Goal: Task Accomplishment & Management: Manage account settings

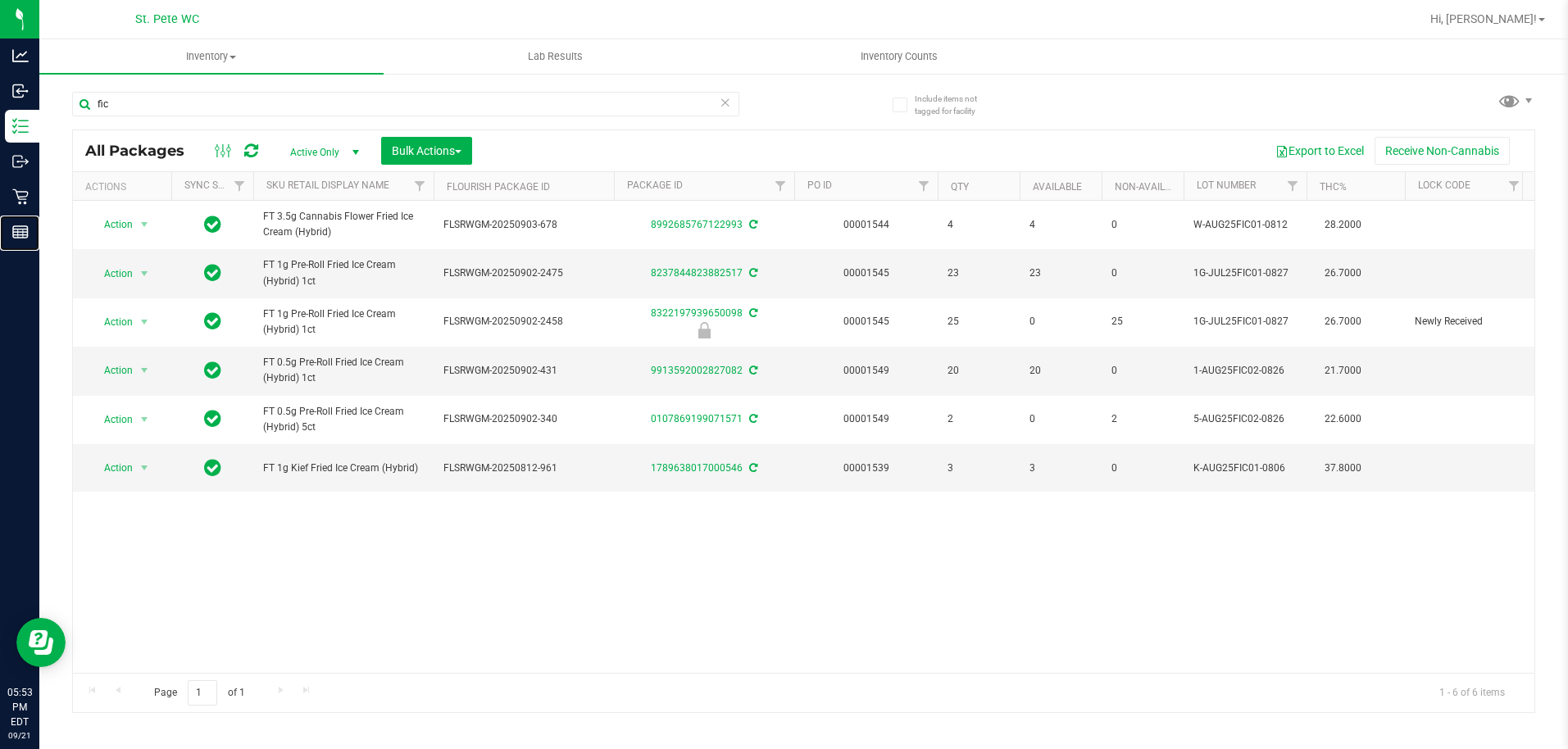
drag, startPoint x: 25, startPoint y: 236, endPoint x: 447, endPoint y: 10, distance: 478.7
click at [25, 236] on icon at bounding box center [21, 232] width 17 height 17
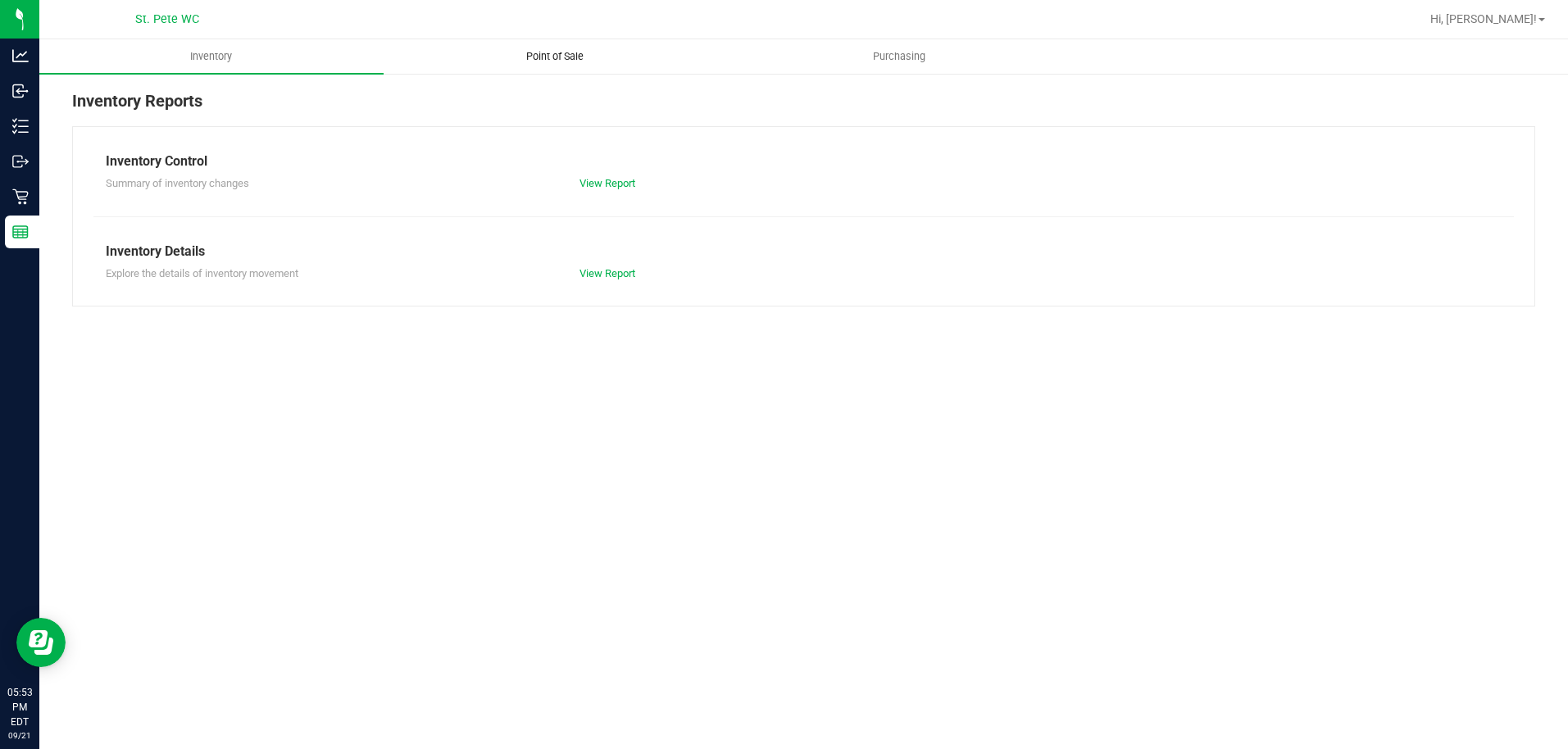
click at [531, 57] on span "Point of Sale" at bounding box center [555, 56] width 101 height 15
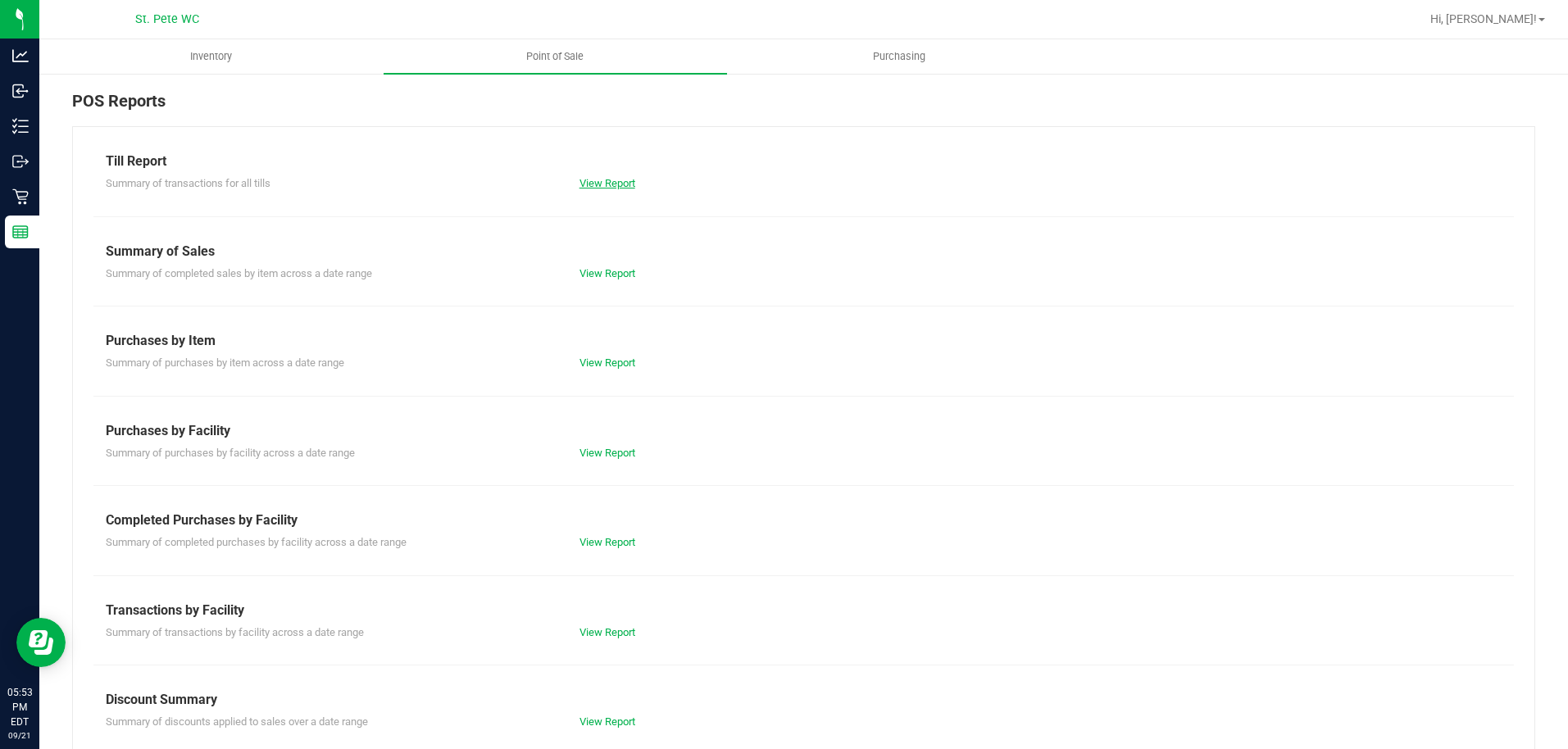
click at [606, 179] on link "View Report" at bounding box center [607, 183] width 56 height 12
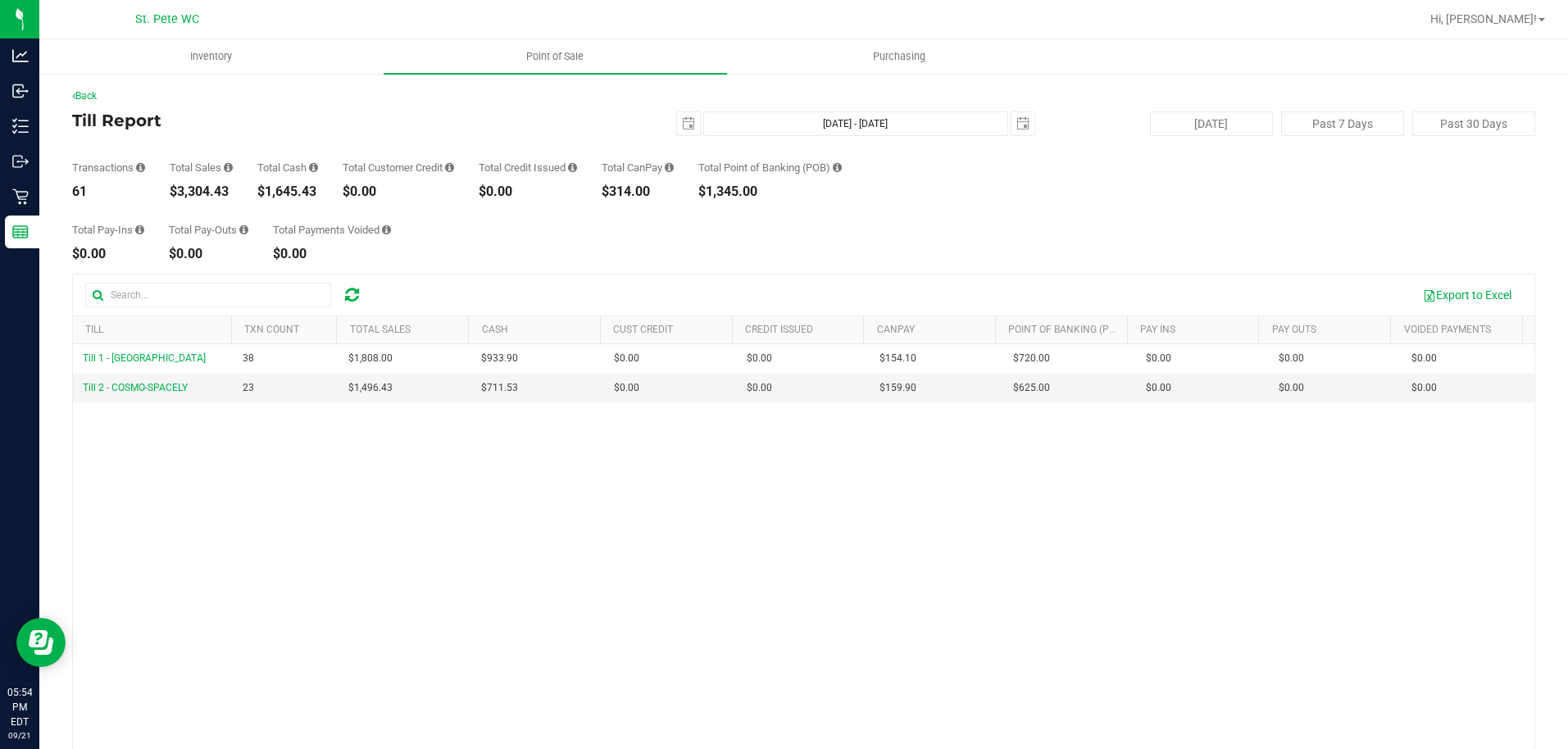
drag, startPoint x: 233, startPoint y: 198, endPoint x: 174, endPoint y: 194, distance: 59.1
click at [174, 194] on div "$3,304.43" at bounding box center [201, 192] width 63 height 13
copy div "3,304.43"
click at [576, 60] on span "Point of Sale" at bounding box center [555, 56] width 101 height 15
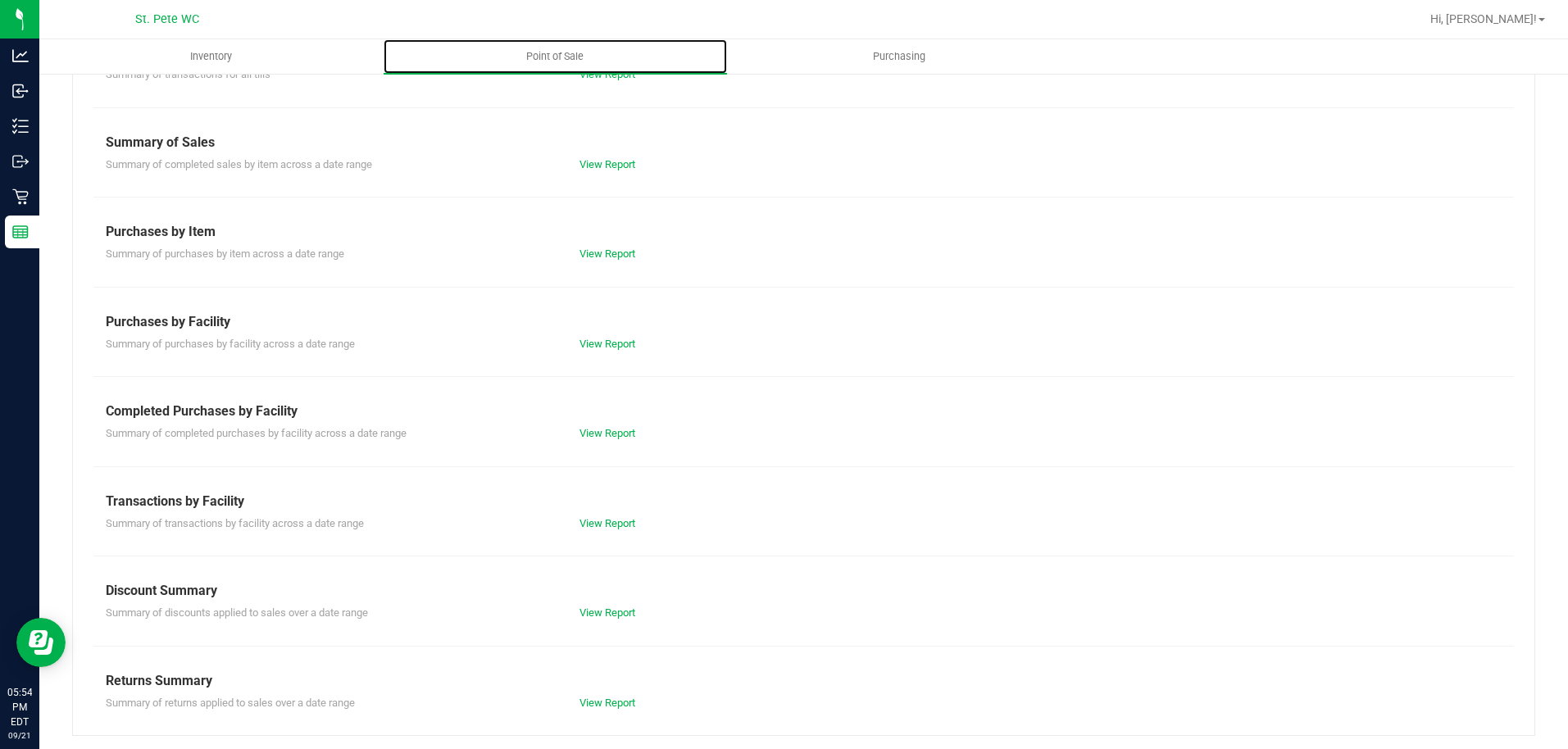
scroll to position [112, 0]
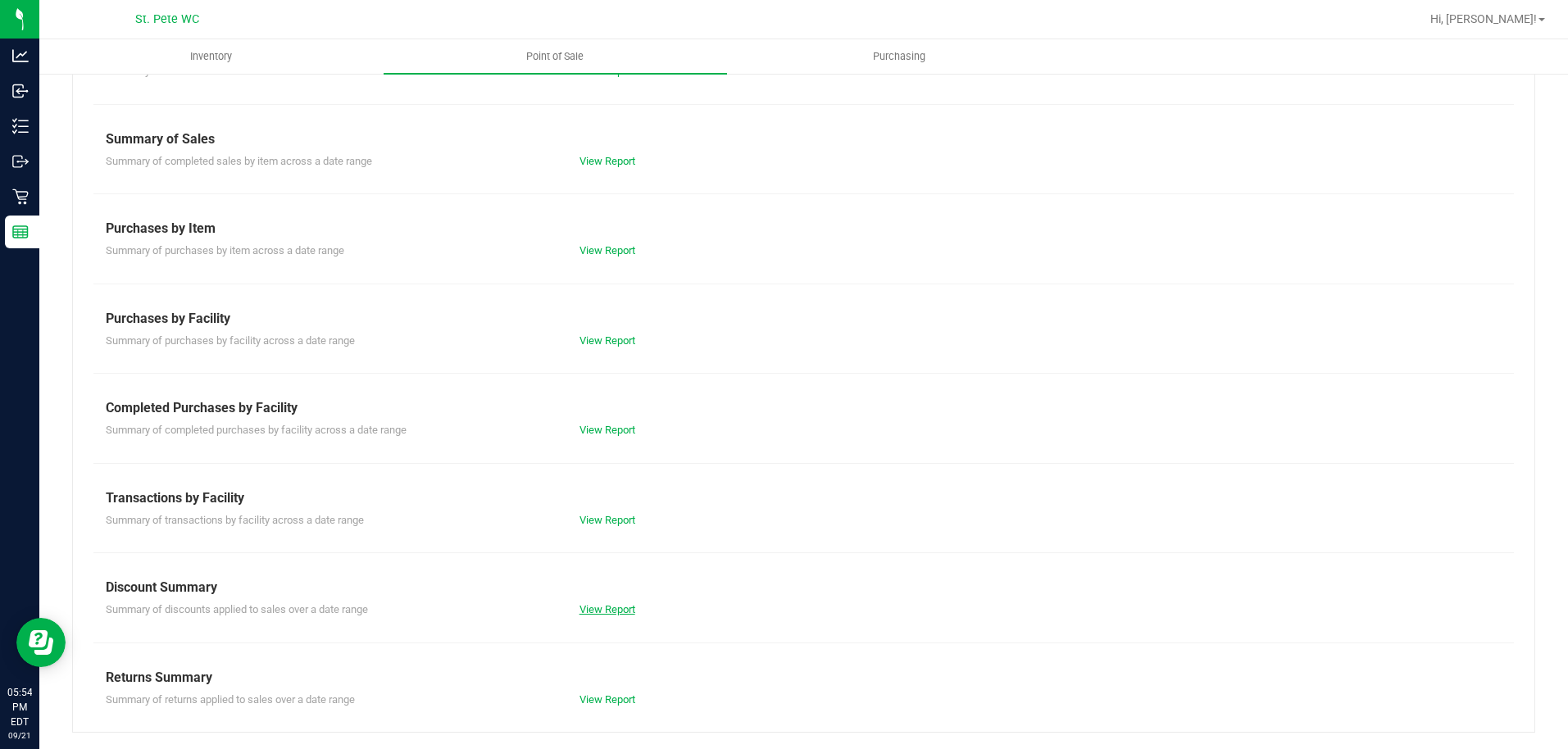
click at [630, 607] on link "View Report" at bounding box center [607, 609] width 56 height 12
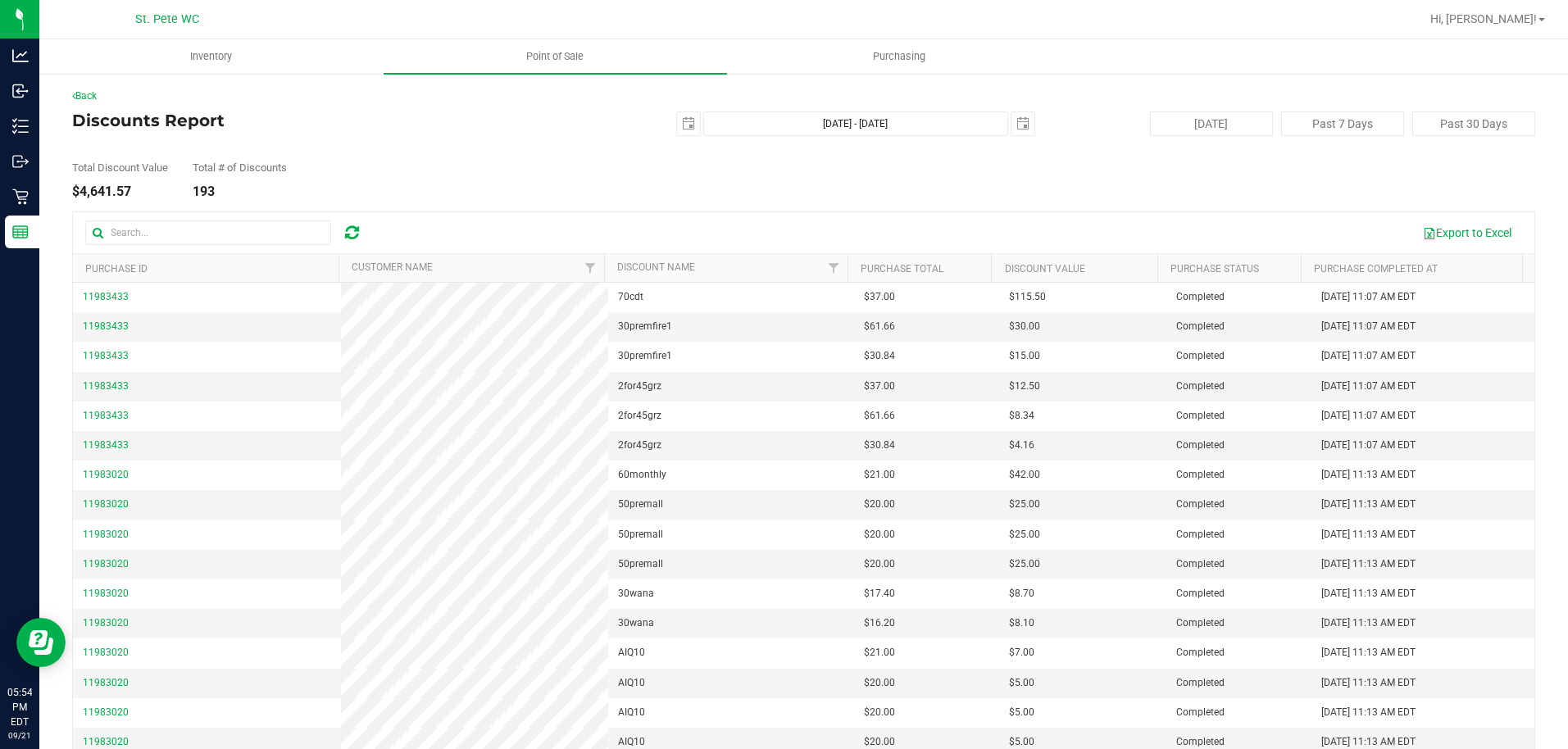
drag, startPoint x: 137, startPoint y: 192, endPoint x: 77, endPoint y: 197, distance: 60.2
click at [77, 197] on div "$4,641.57" at bounding box center [120, 192] width 96 height 13
copy div "4,641.57"
click at [602, 61] on span "Point of Sale" at bounding box center [555, 56] width 101 height 15
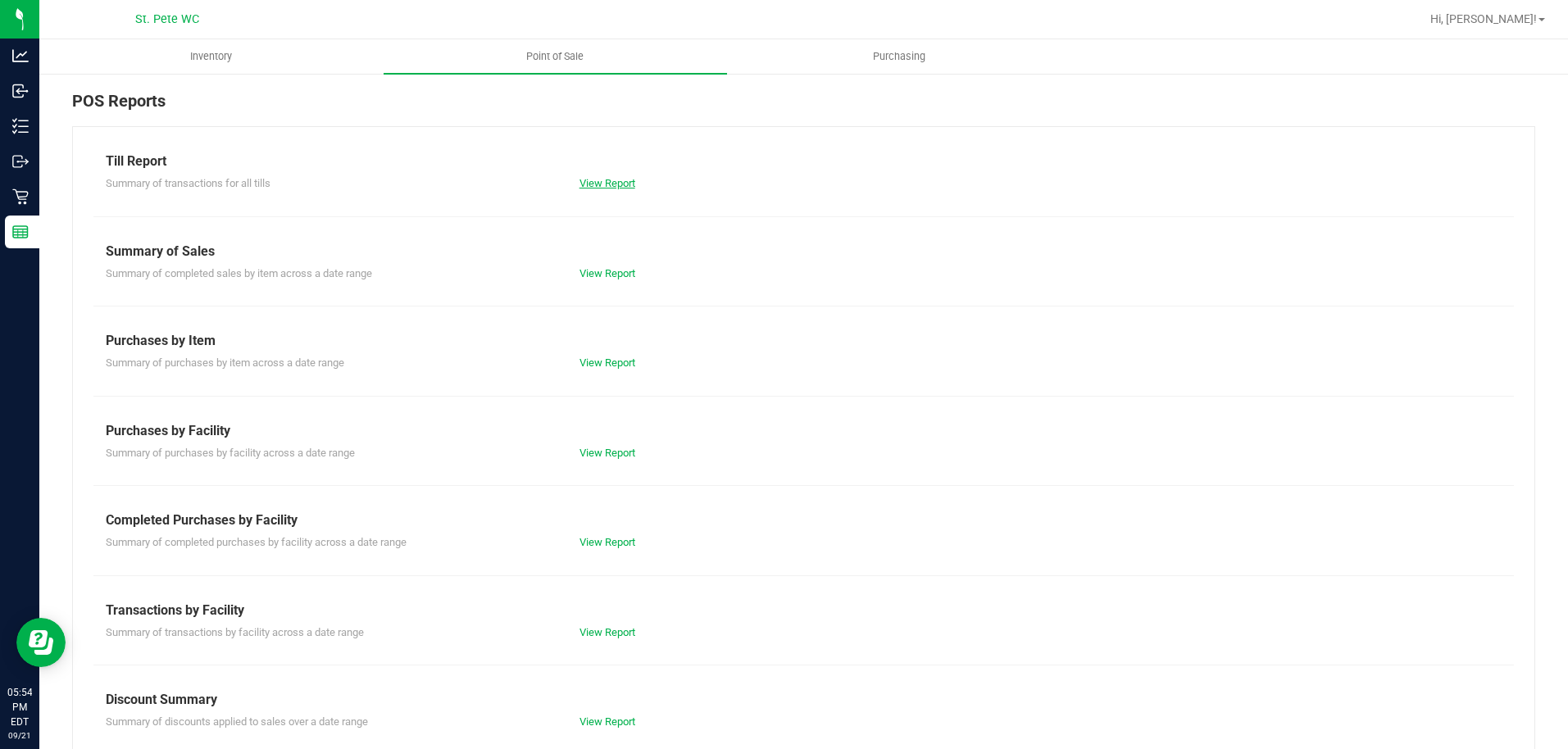
click at [596, 179] on link "View Report" at bounding box center [607, 183] width 56 height 12
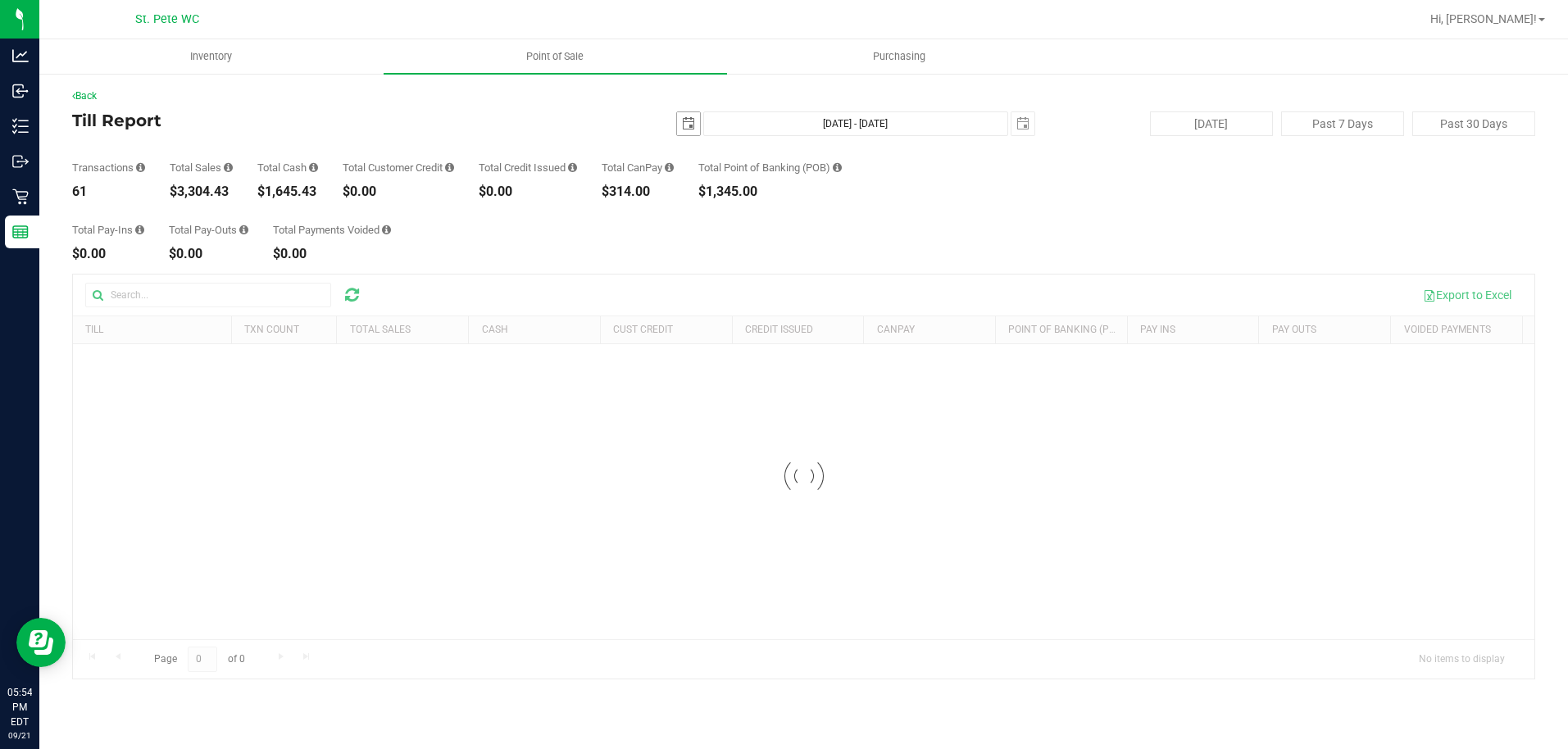
click at [683, 125] on span "select" at bounding box center [688, 124] width 13 height 13
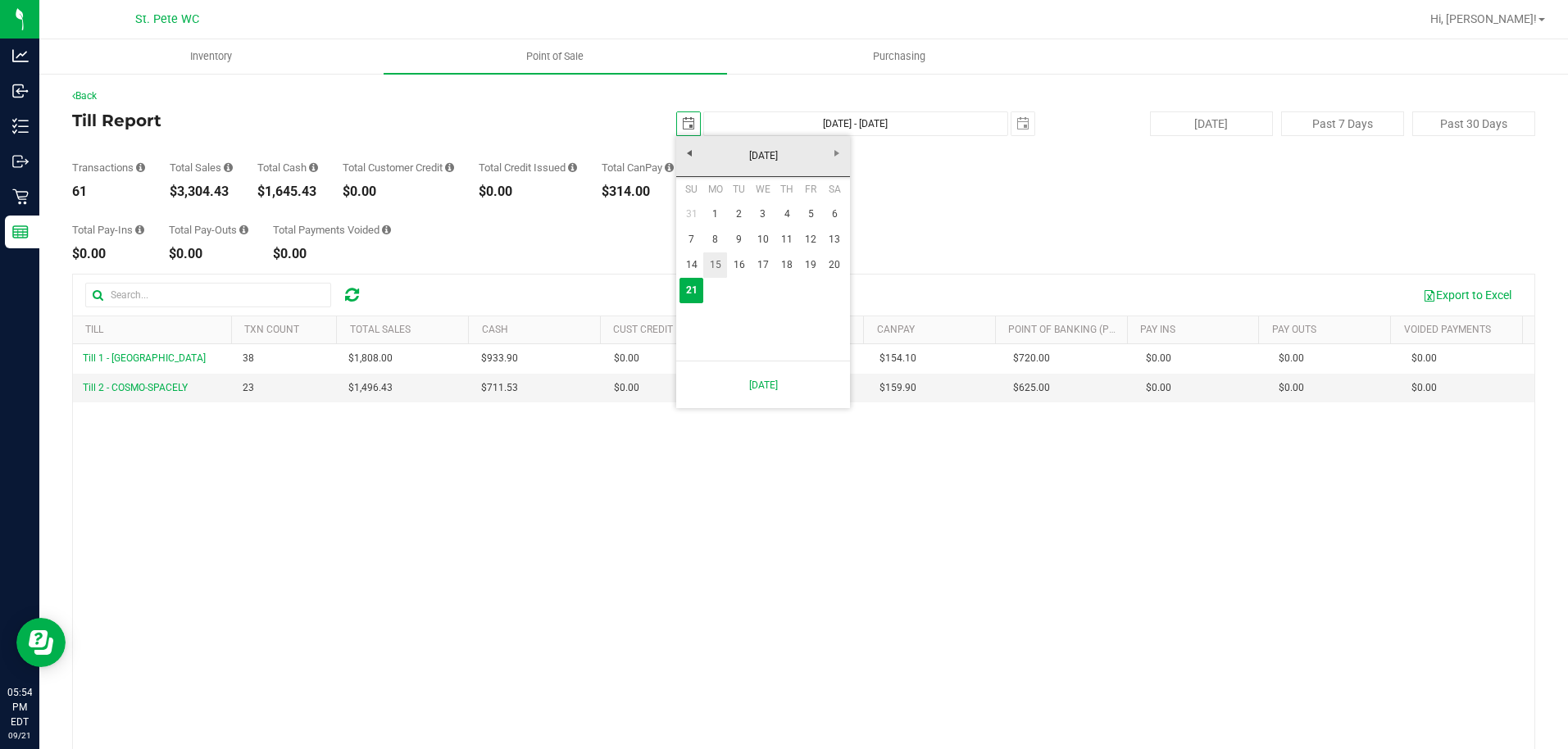
click at [721, 270] on link "15" at bounding box center [715, 265] width 24 height 26
type input "[DATE]"
type input "[DATE] - [DATE]"
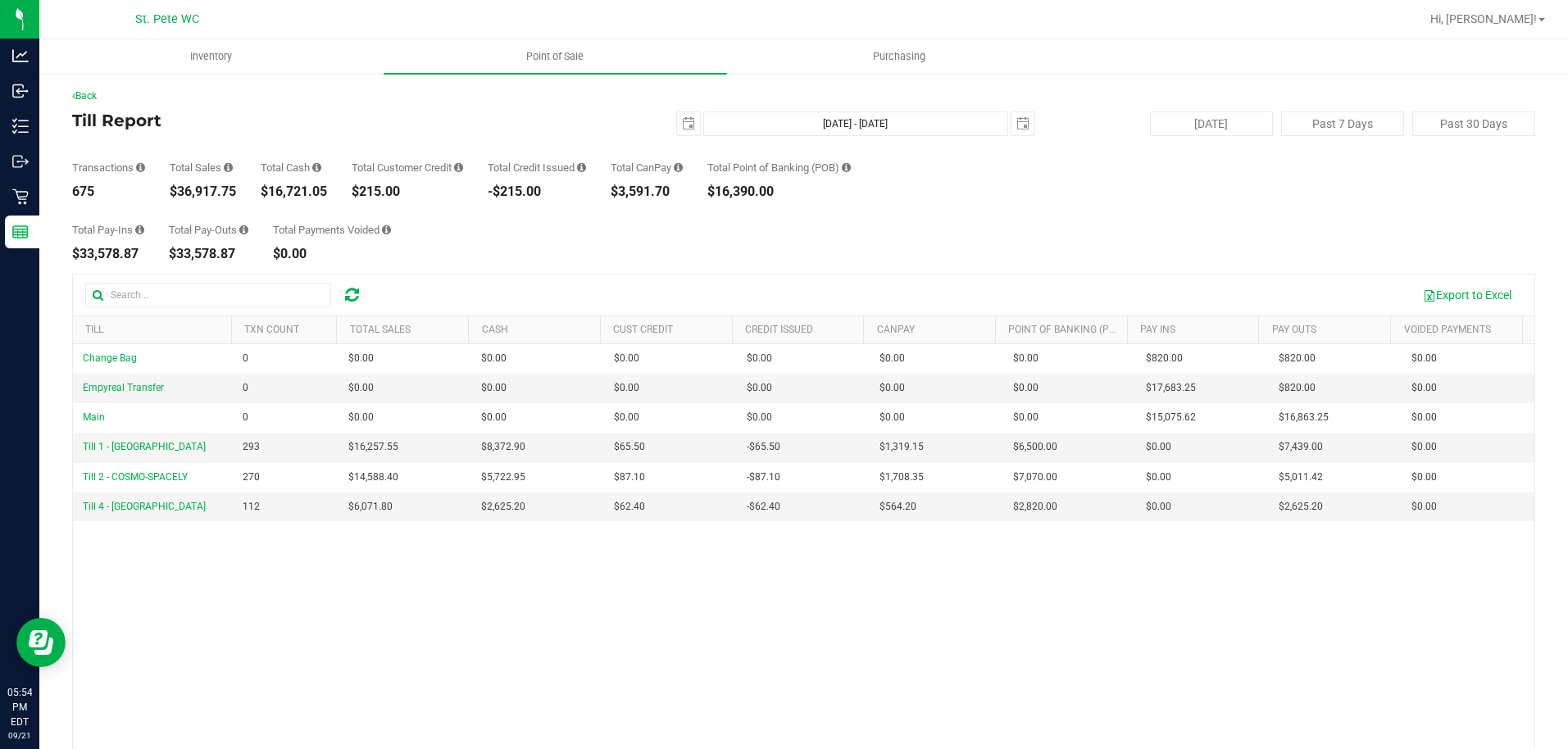
drag, startPoint x: 240, startPoint y: 197, endPoint x: 176, endPoint y: 197, distance: 64.0
click at [176, 197] on div "Transactions 675 Total Sales $36,917.75 Total Cash $16,721.05 Total Customer Cr…" at bounding box center [804, 167] width 1463 height 62
copy div "36,917.75"
click at [682, 127] on span "select" at bounding box center [688, 124] width 13 height 13
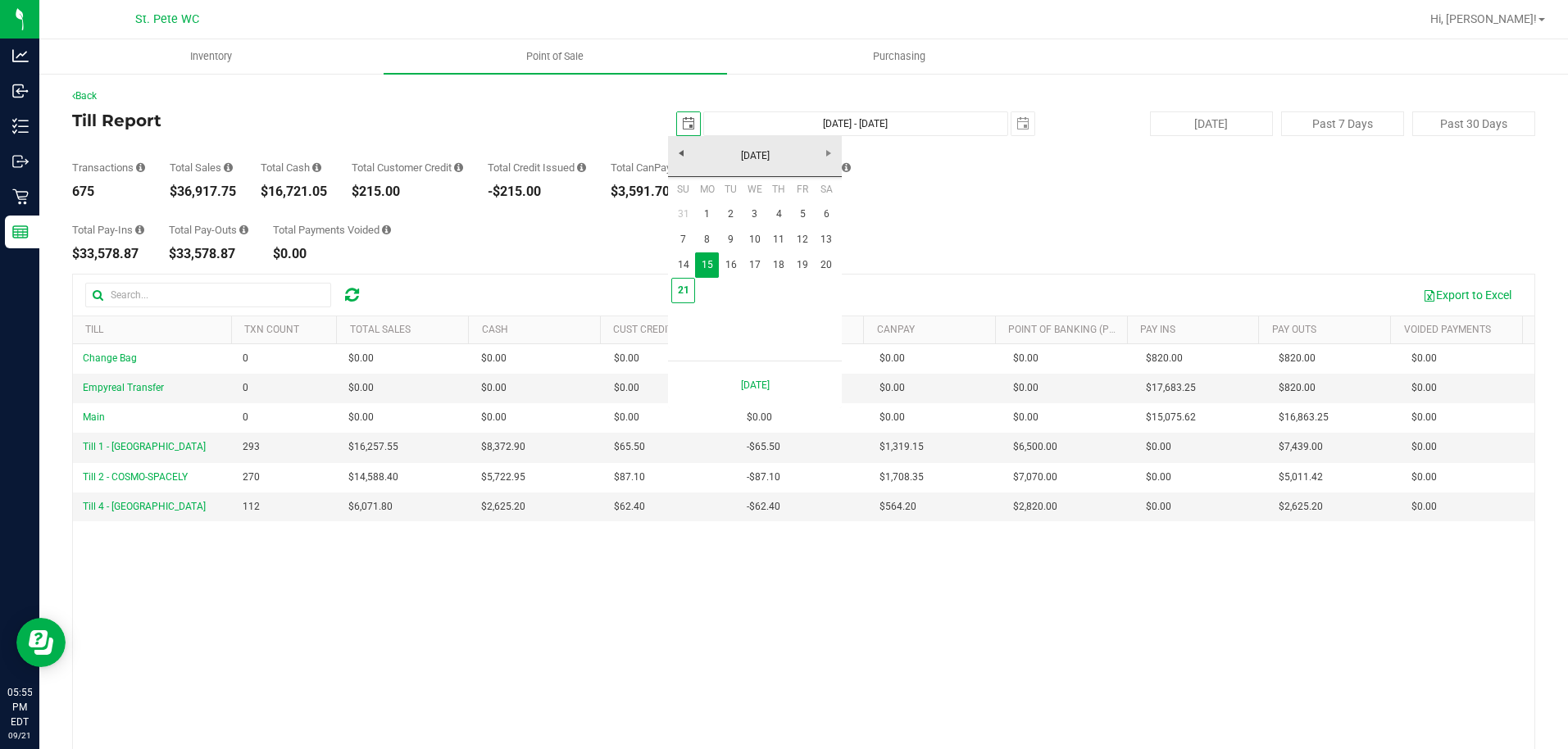
scroll to position [0, 41]
click at [709, 216] on link "1" at bounding box center [707, 214] width 24 height 26
type input "[DATE]"
type input "[DATE] - [DATE]"
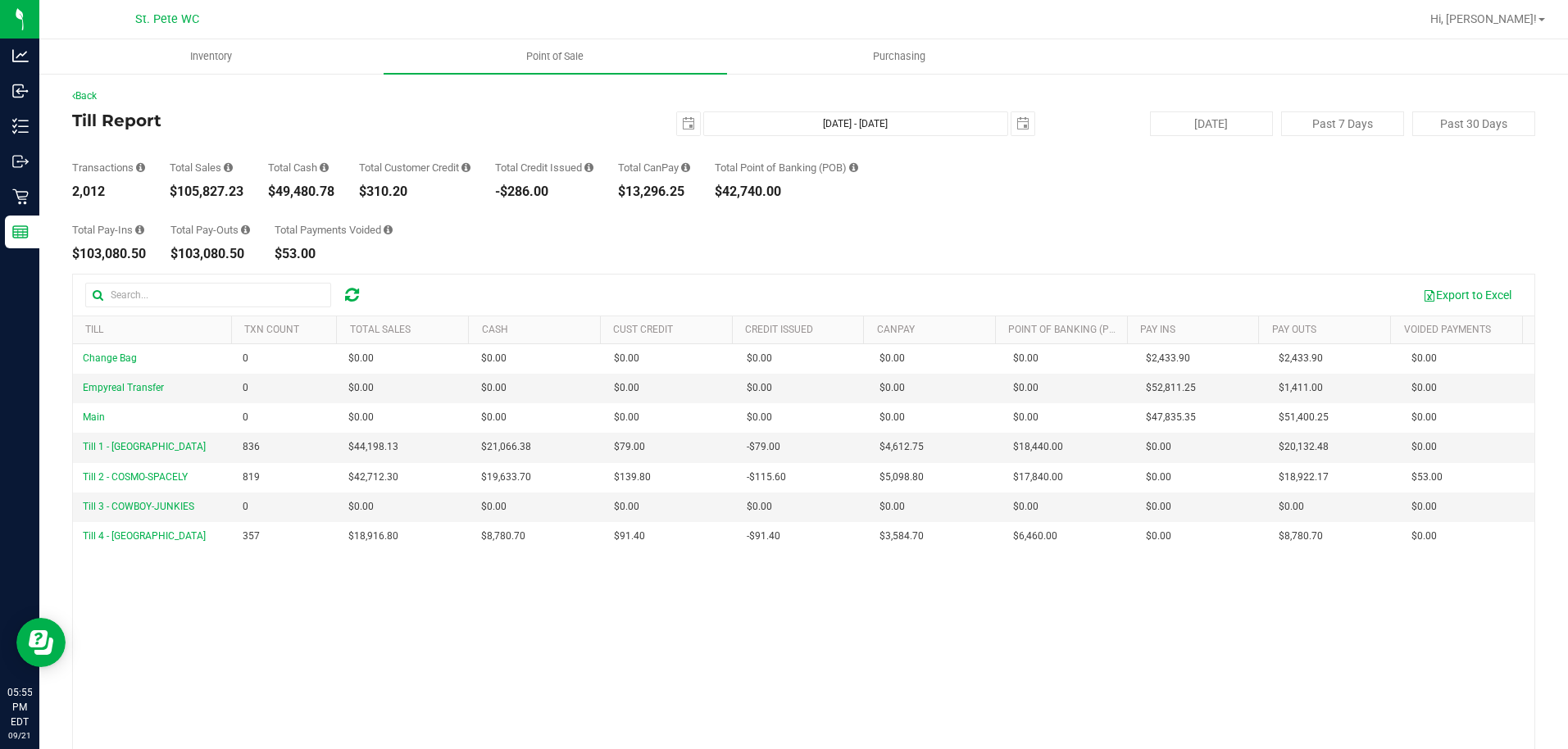
drag, startPoint x: 243, startPoint y: 193, endPoint x: 179, endPoint y: 191, distance: 64.0
click at [179, 191] on div "$105,827.23" at bounding box center [206, 192] width 74 height 13
copy div "105,827.23"
click at [677, 131] on span "select" at bounding box center [688, 124] width 23 height 23
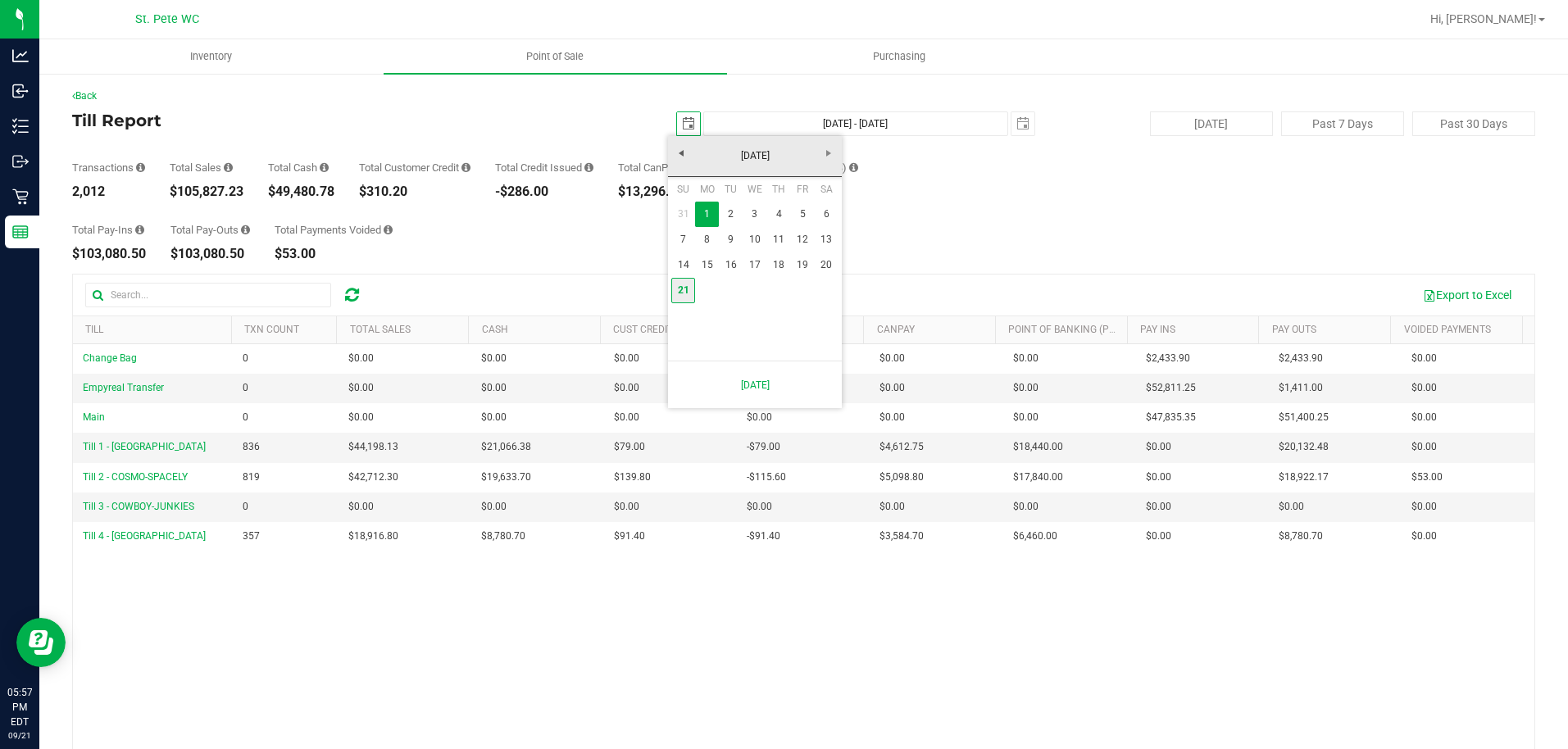
click at [684, 298] on link "21" at bounding box center [683, 291] width 24 height 26
type input "[DATE]"
type input "[DATE] - [DATE]"
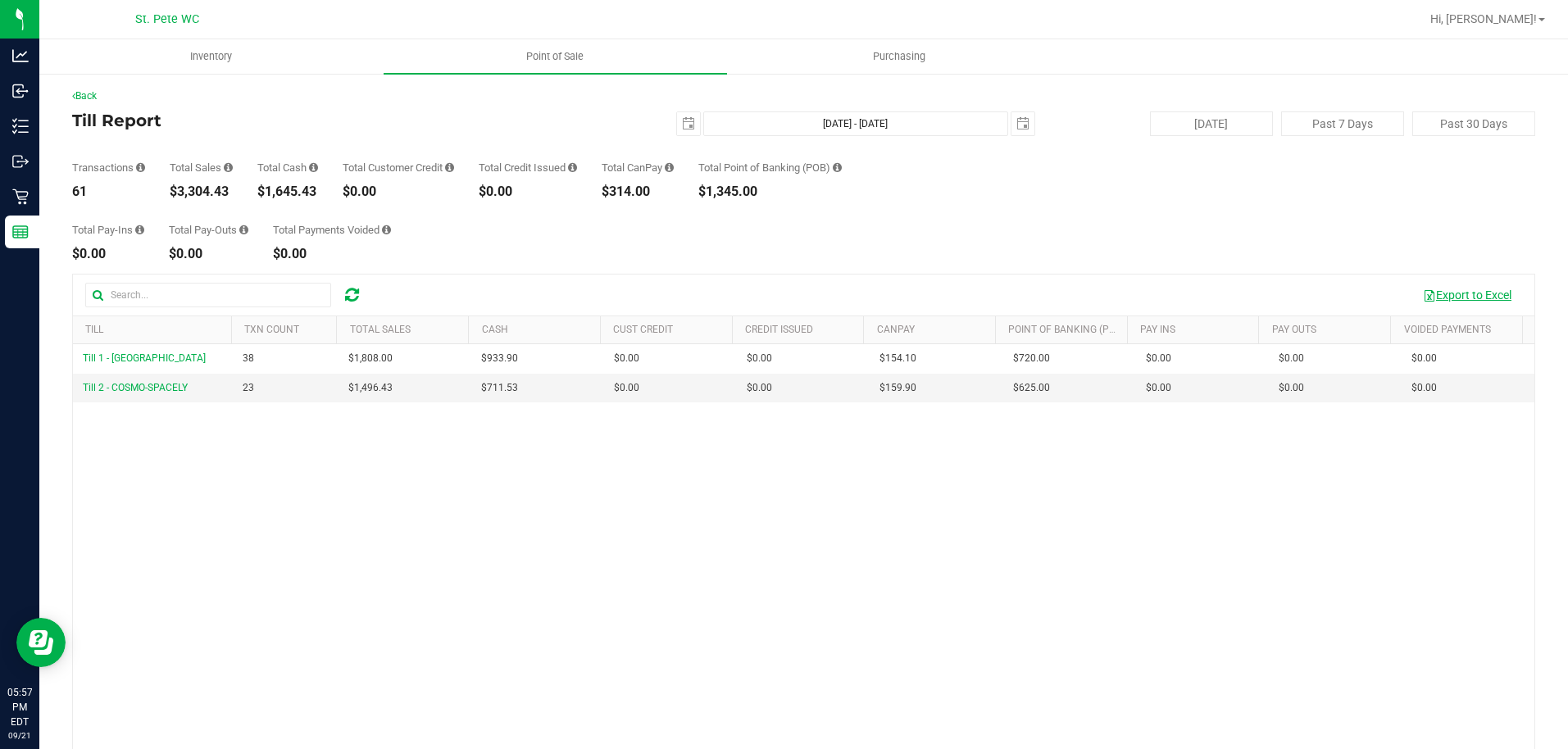
click at [1427, 301] on button "Export to Excel" at bounding box center [1468, 296] width 110 height 28
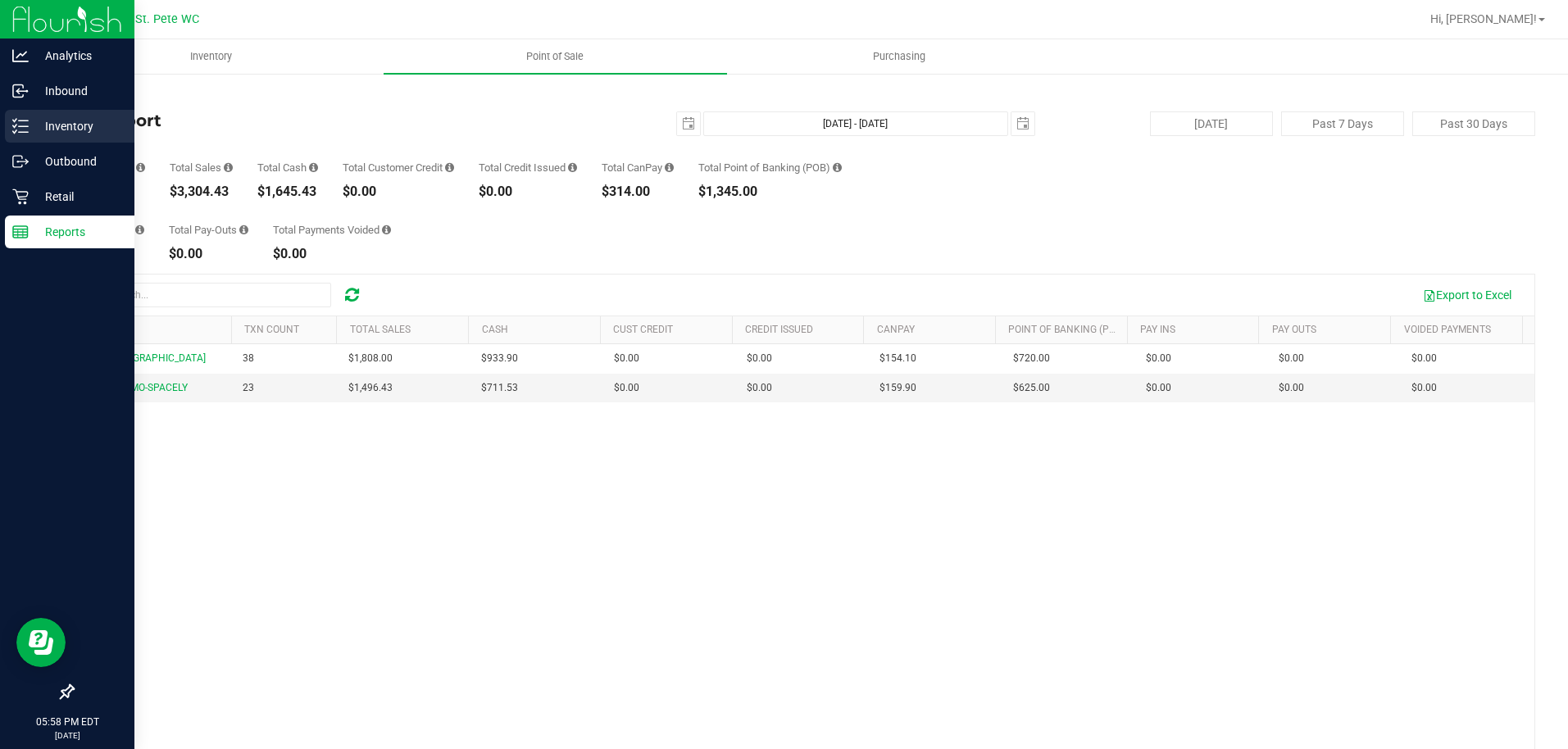
click at [56, 138] on div "Inventory" at bounding box center [70, 125] width 130 height 32
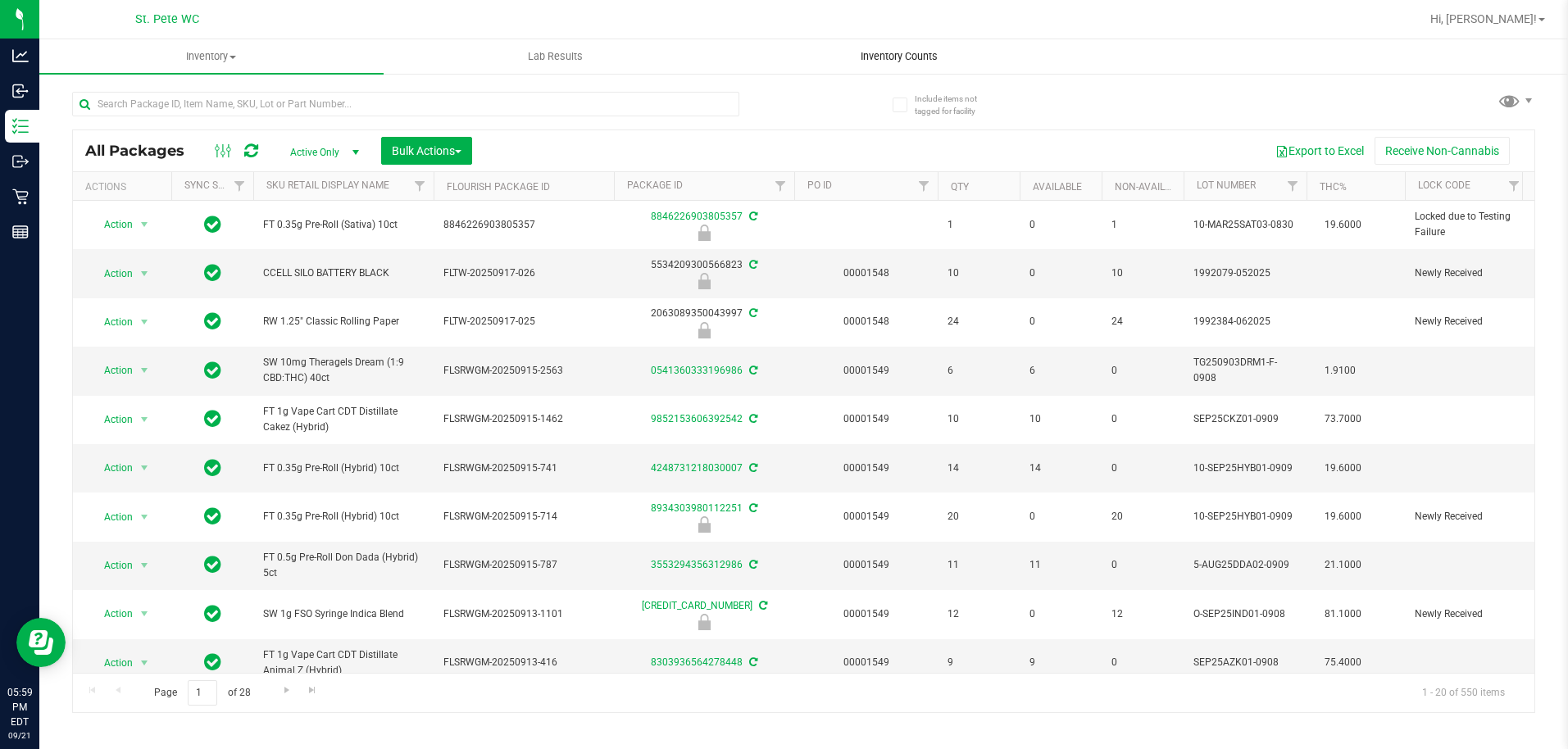
click at [892, 58] on span "Inventory Counts" at bounding box center [899, 56] width 121 height 15
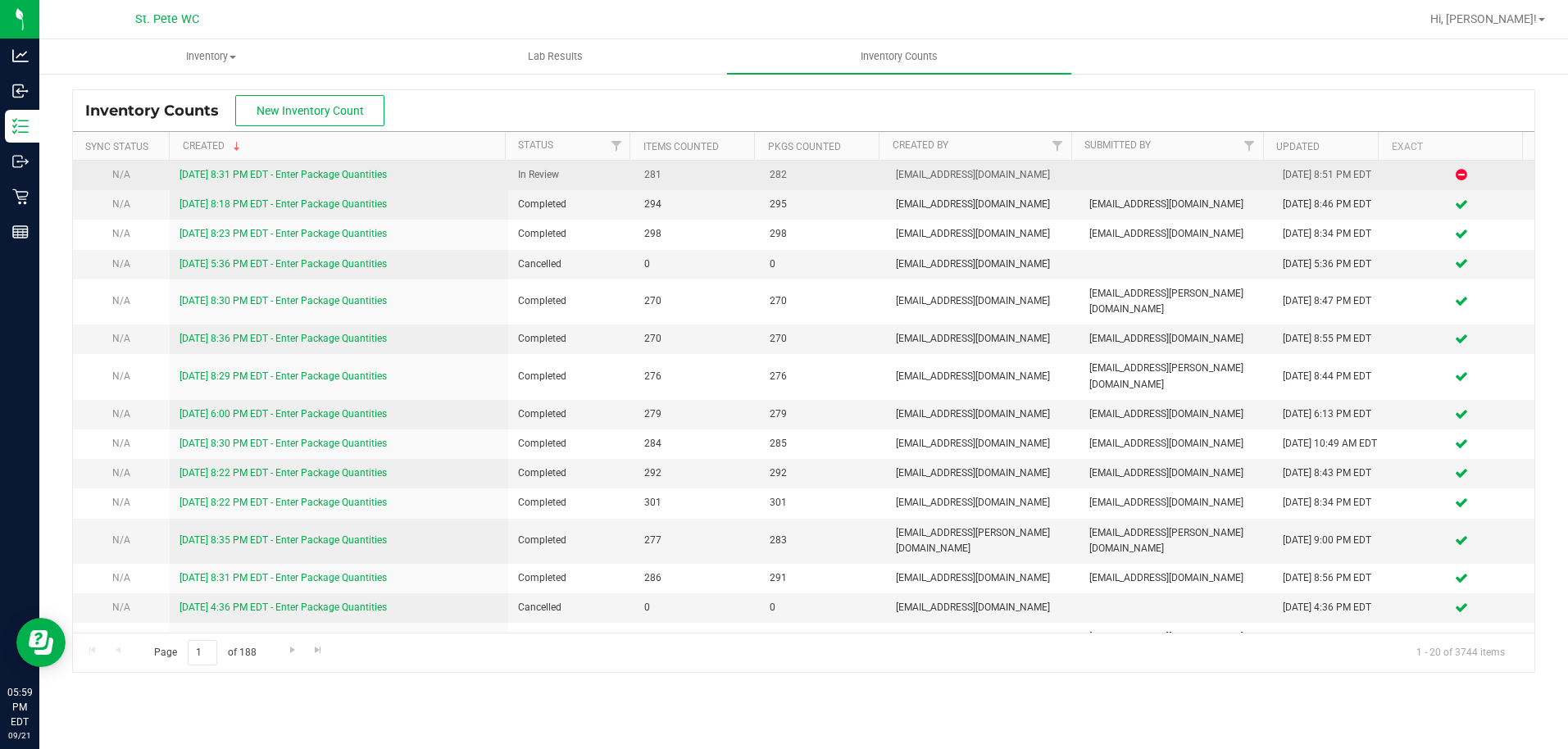
click at [316, 175] on link "[DATE] 8:31 PM EDT - Enter Package Quantities" at bounding box center [283, 174] width 208 height 12
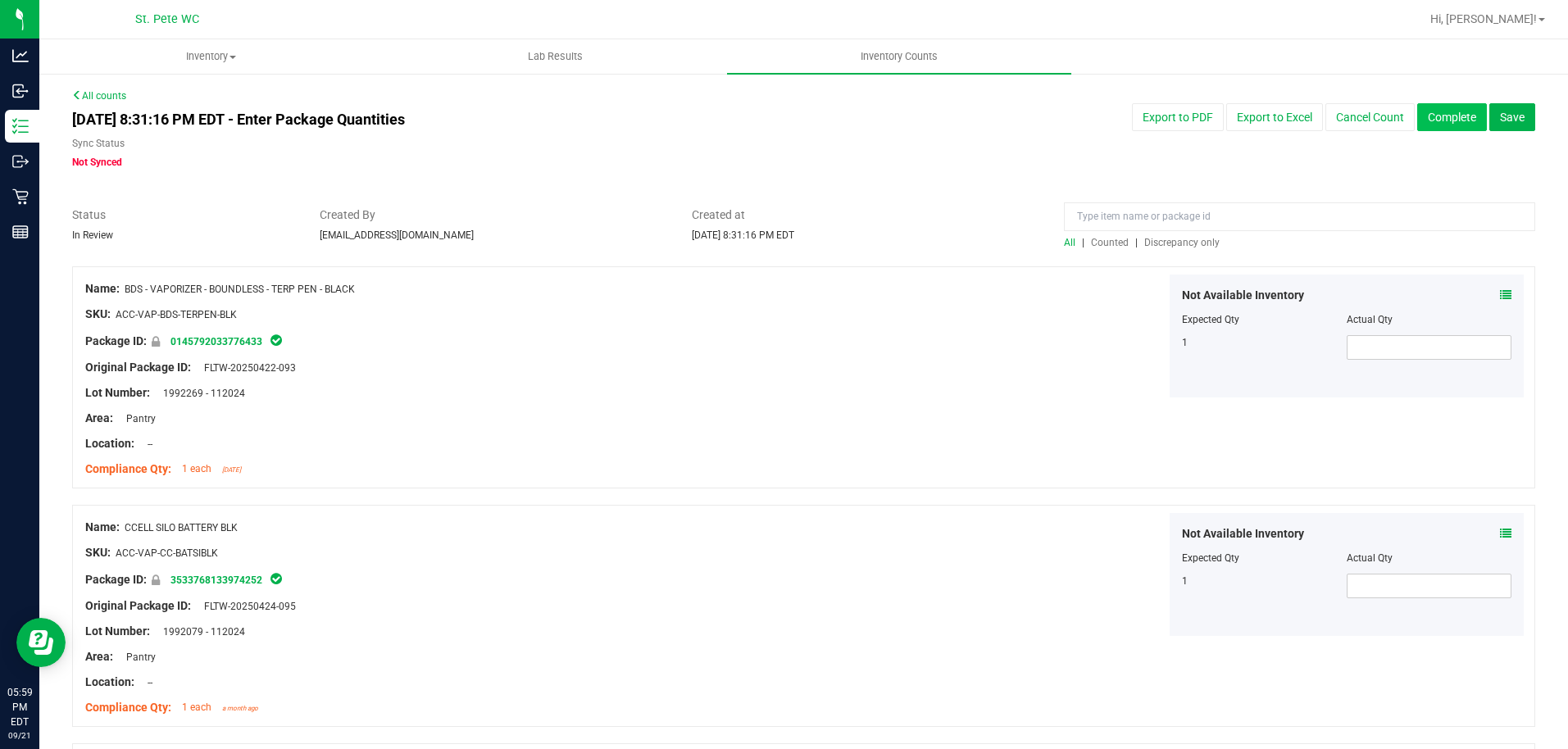
click at [1442, 124] on button "Complete" at bounding box center [1453, 117] width 70 height 28
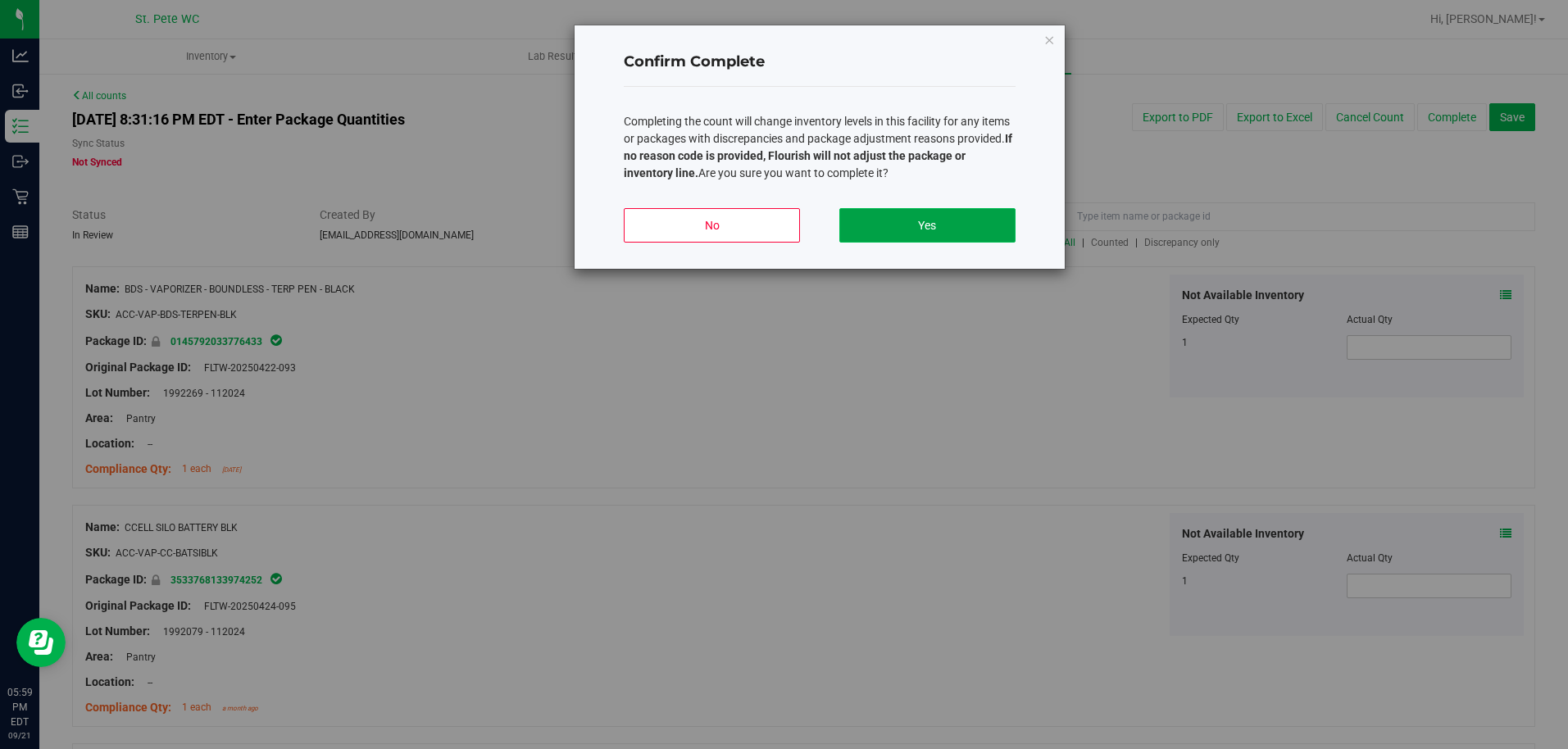
click at [1004, 225] on button "Yes" at bounding box center [928, 225] width 176 height 34
